Goal: Transaction & Acquisition: Purchase product/service

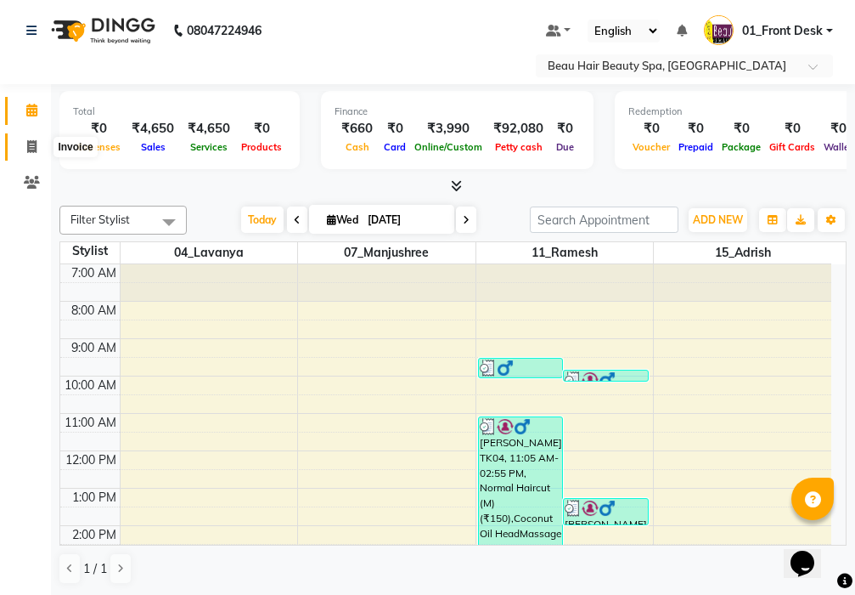
click at [37, 146] on span at bounding box center [32, 148] width 30 height 20
select select "service"
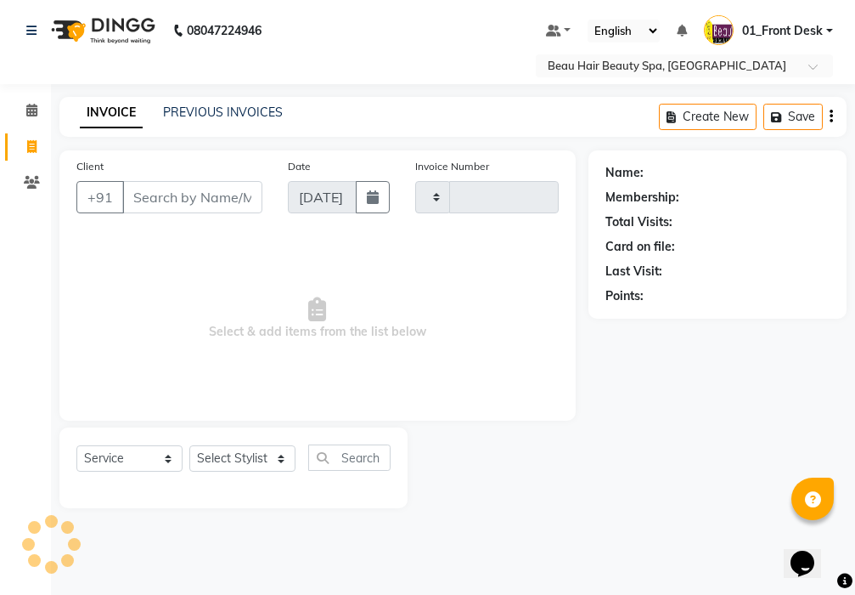
type input "2016"
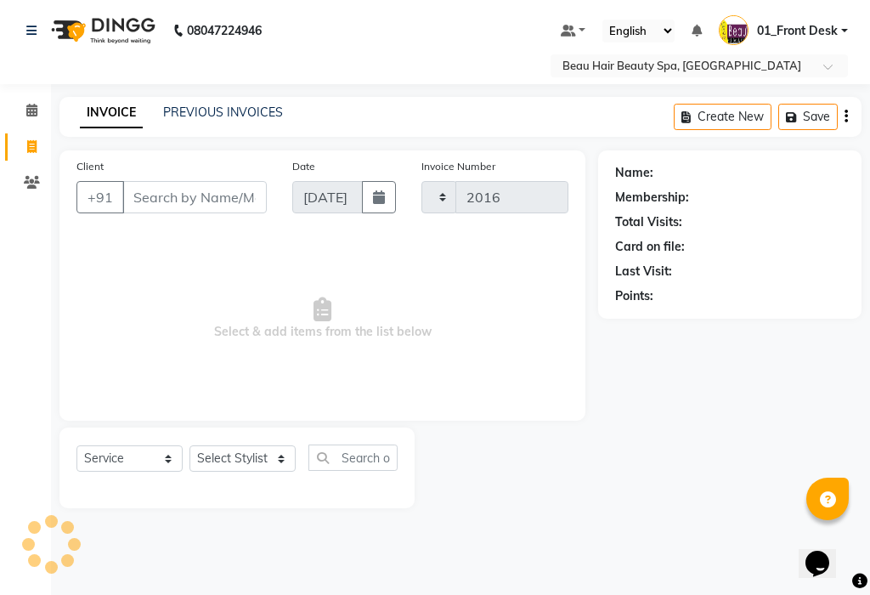
select select "3470"
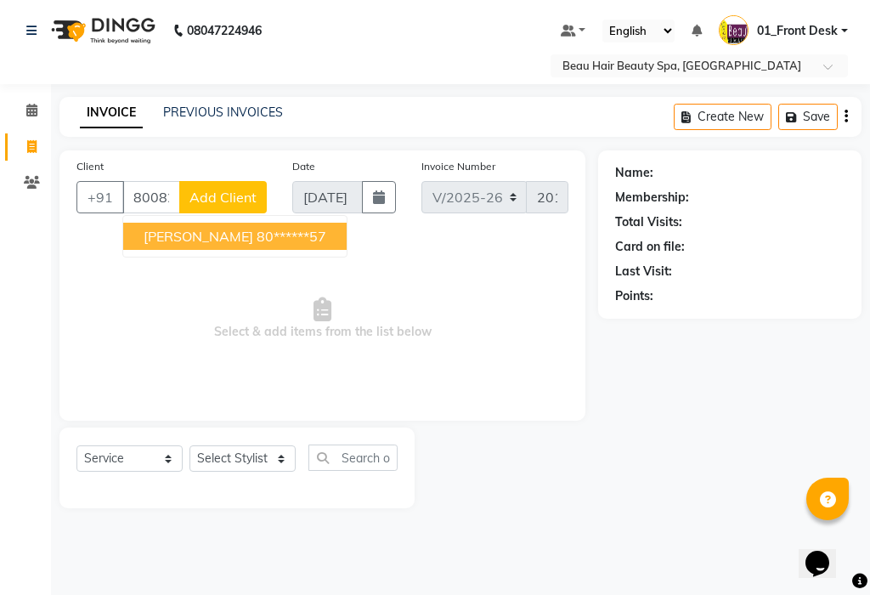
click at [209, 240] on span "[PERSON_NAME]" at bounding box center [199, 236] width 110 height 17
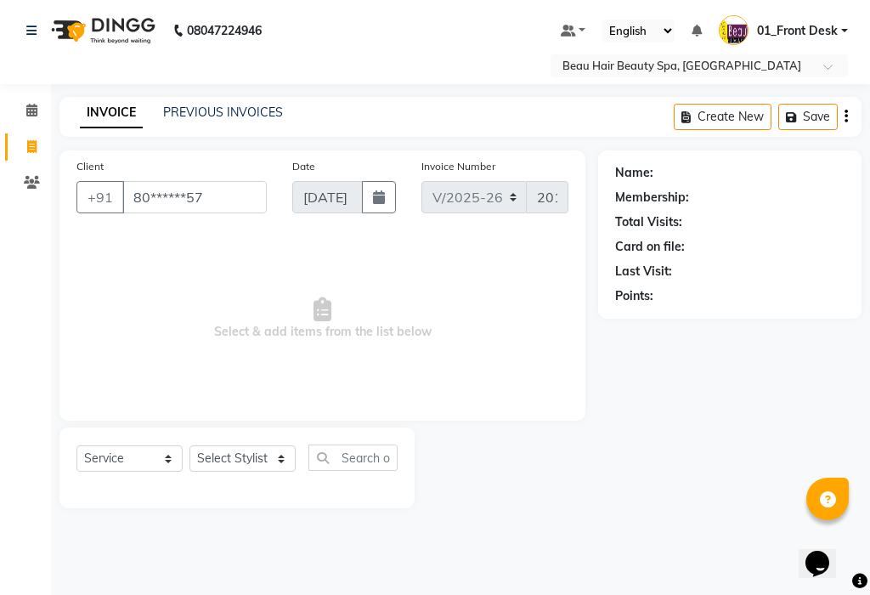
type input "80******57"
click at [209, 240] on span "Select & add items from the list below" at bounding box center [322, 319] width 492 height 170
select select "1: Object"
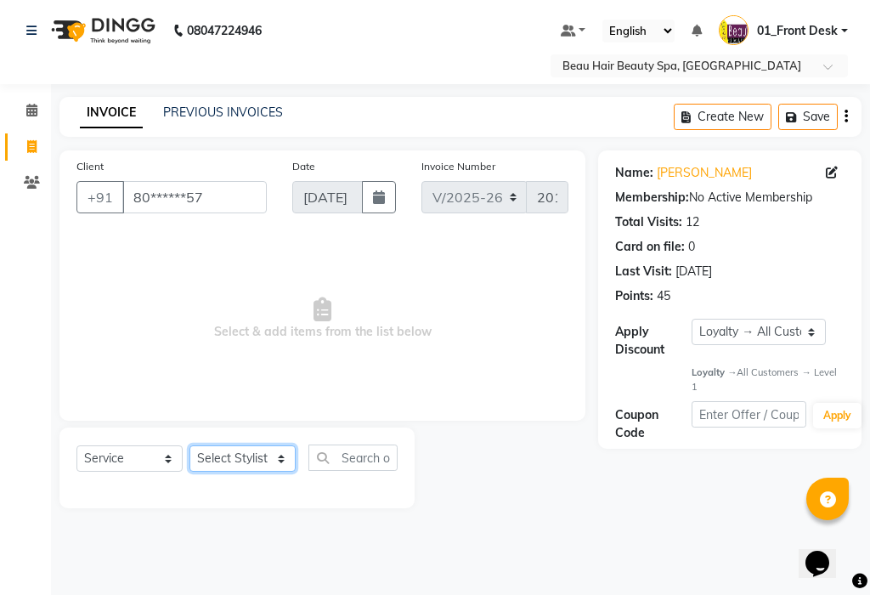
click at [224, 460] on select "Select Stylist 01_Front Desk 04_Lavanya 07_Manjushree 11_Ramesh 15_Adrish 26_Sr…" at bounding box center [242, 458] width 106 height 26
select select "15614"
click at [189, 445] on select "Select Stylist 01_Front Desk 04_Lavanya 07_Manjushree 11_Ramesh 15_Adrish 26_Sr…" at bounding box center [242, 458] width 106 height 26
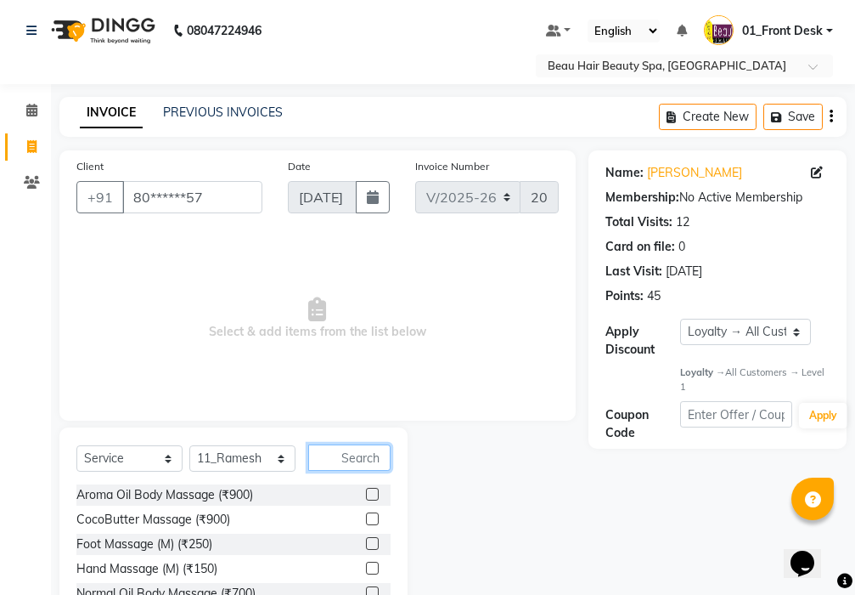
click at [361, 458] on input "text" at bounding box center [349, 457] width 82 height 26
type input "NOR"
click at [366, 567] on label at bounding box center [372, 568] width 13 height 13
click at [366, 567] on input "checkbox" at bounding box center [371, 568] width 11 height 11
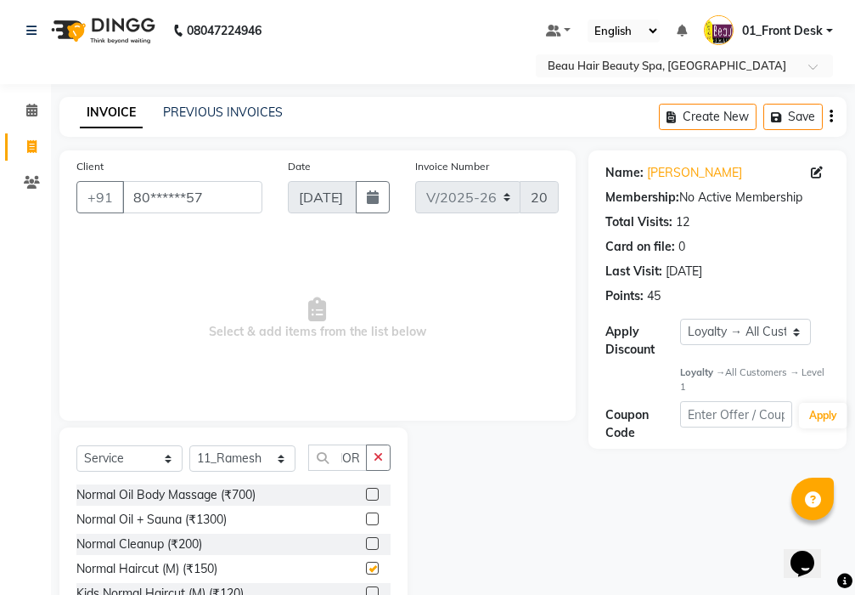
scroll to position [0, 0]
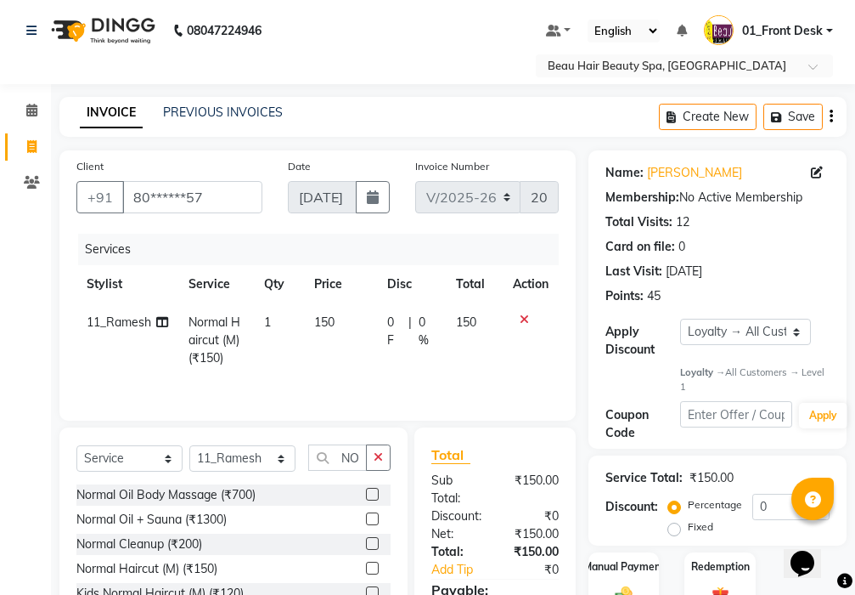
checkbox input "false"
click at [378, 454] on icon "button" at bounding box center [378, 457] width 9 height 12
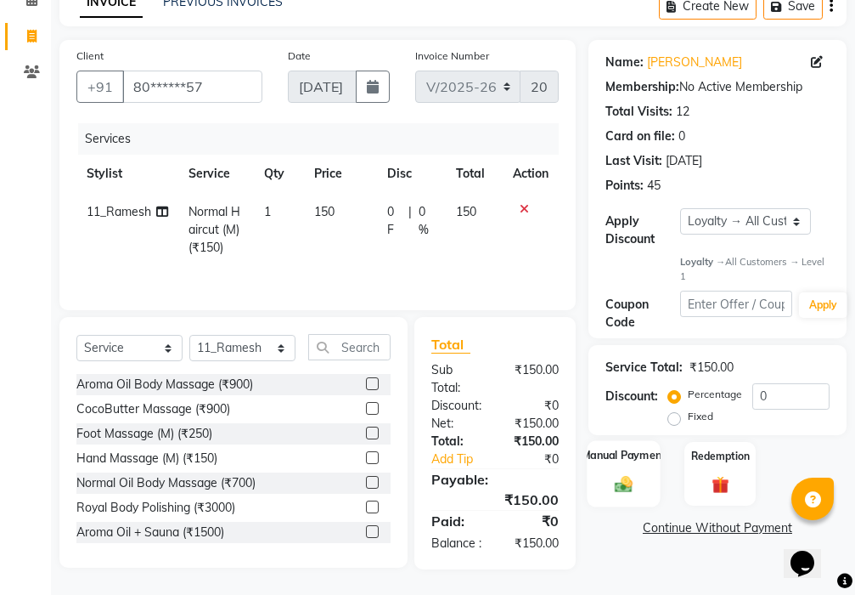
click at [622, 474] on img at bounding box center [624, 484] width 29 height 20
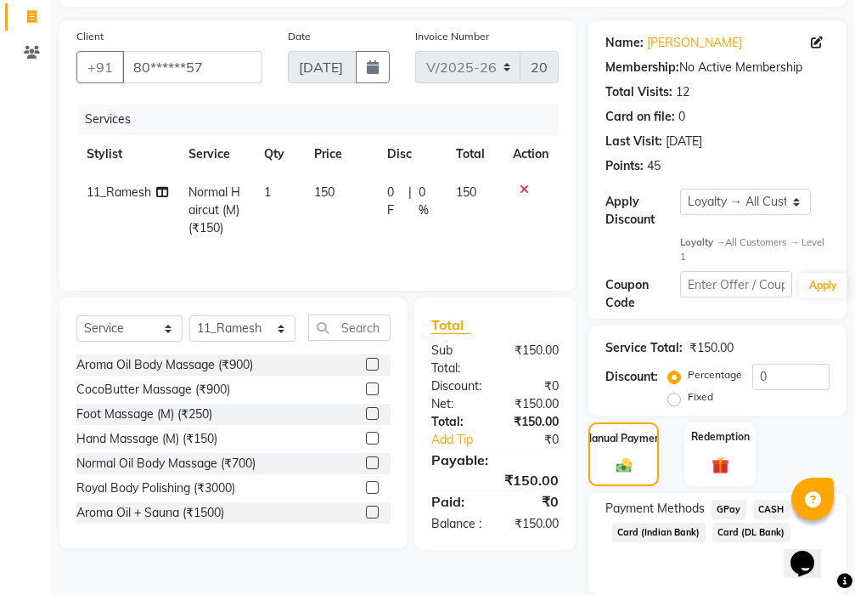
click at [725, 505] on span "GPay" at bounding box center [729, 510] width 35 height 20
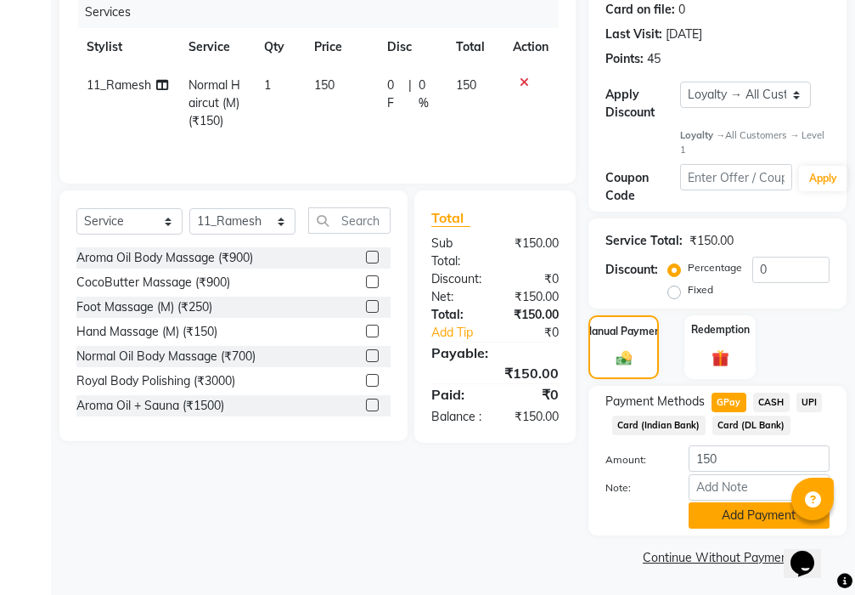
scroll to position [238, 0]
click at [720, 516] on button "Add Payment" at bounding box center [759, 514] width 141 height 26
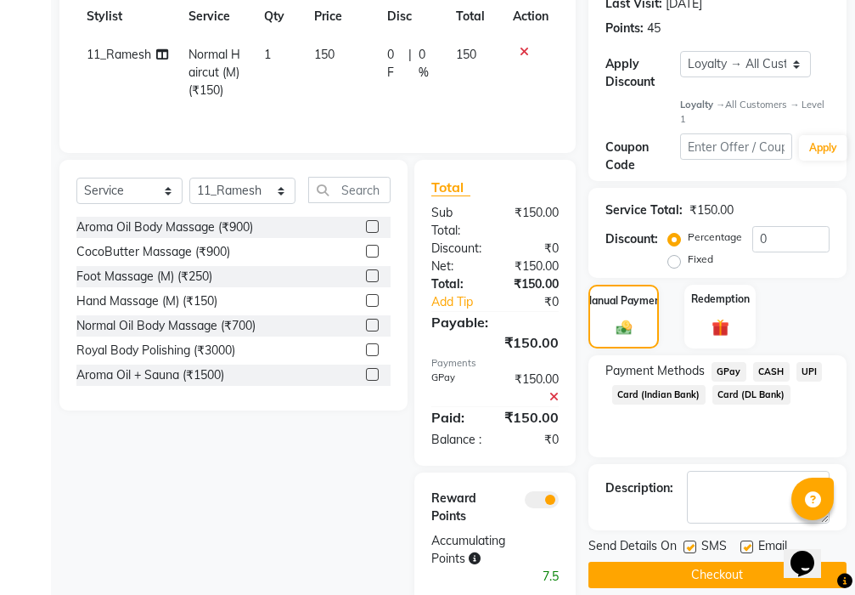
scroll to position [320, 0]
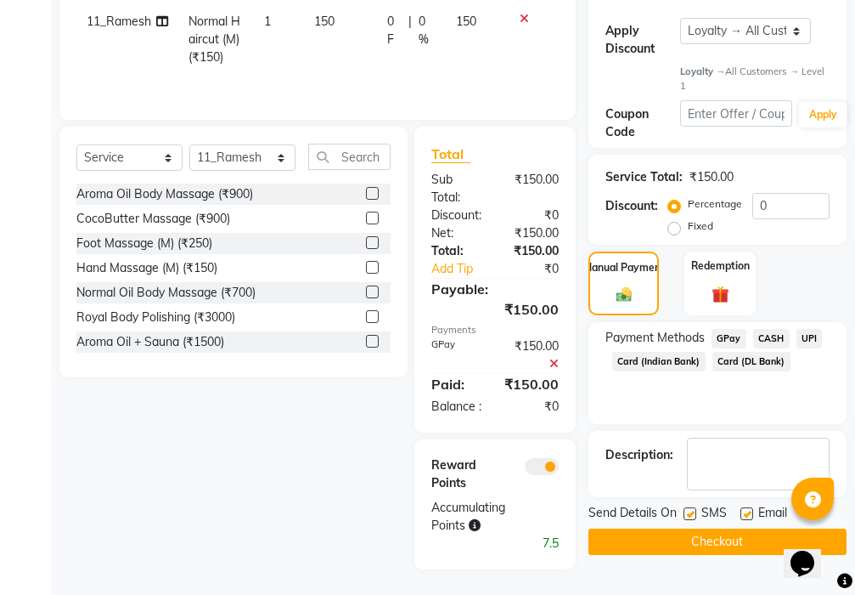
click at [680, 528] on button "Checkout" at bounding box center [718, 541] width 258 height 26
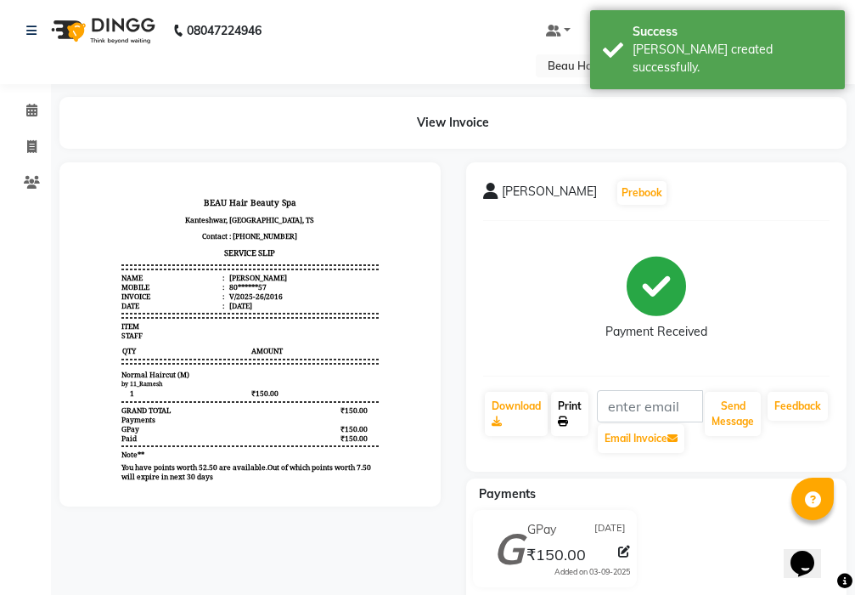
click at [573, 402] on link "Print" at bounding box center [569, 414] width 37 height 44
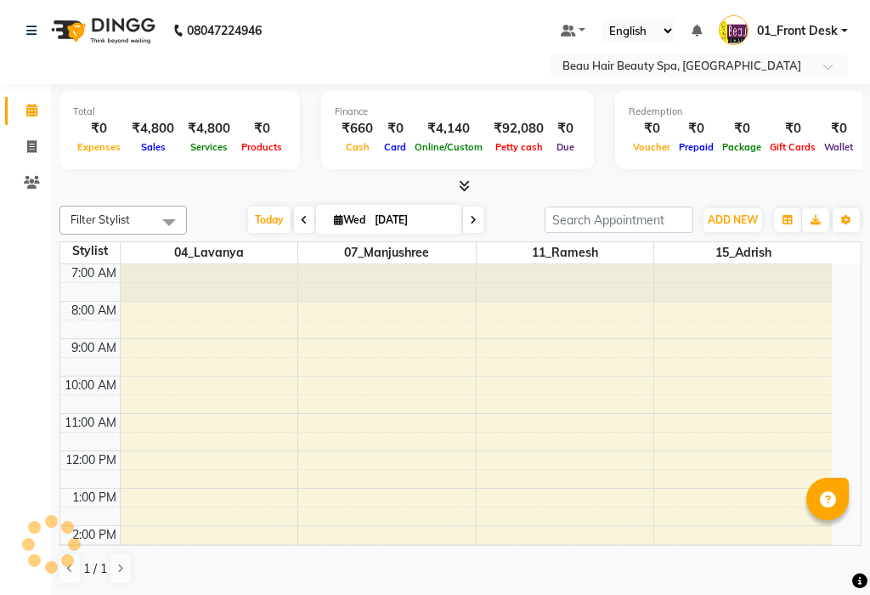
select select "en"
